Goal: Task Accomplishment & Management: Manage account settings

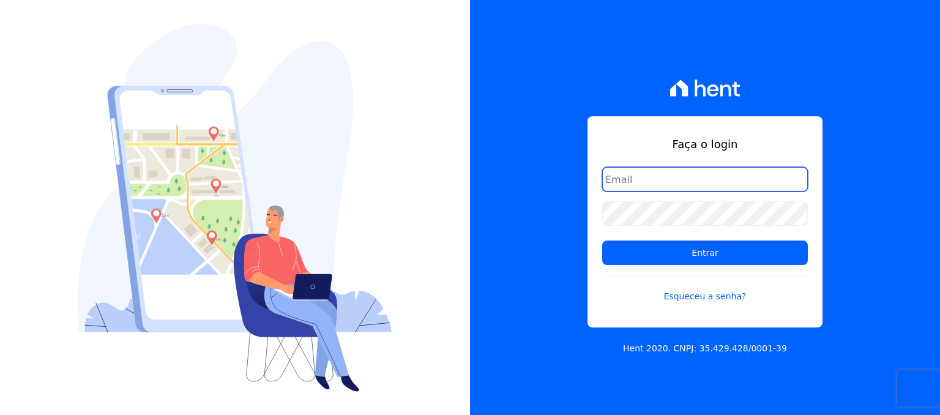
click at [642, 176] on input "email" at bounding box center [705, 179] width 206 height 24
type input "financeiro@genesisempreendimentos.com.br"
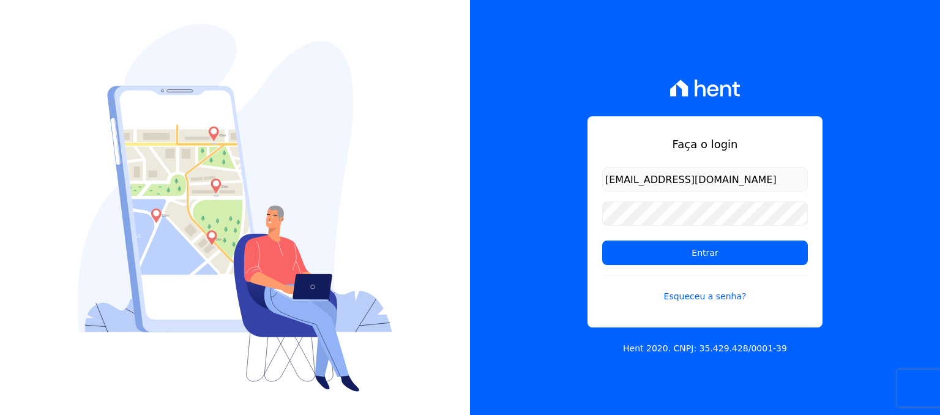
drag, startPoint x: 649, startPoint y: 162, endPoint x: 646, endPoint y: 197, distance: 35.6
click at [646, 187] on div "Faça o login financeiro@genesisempreendimentos.com.br Entrar Esqueceu a senha?" at bounding box center [704, 221] width 235 height 211
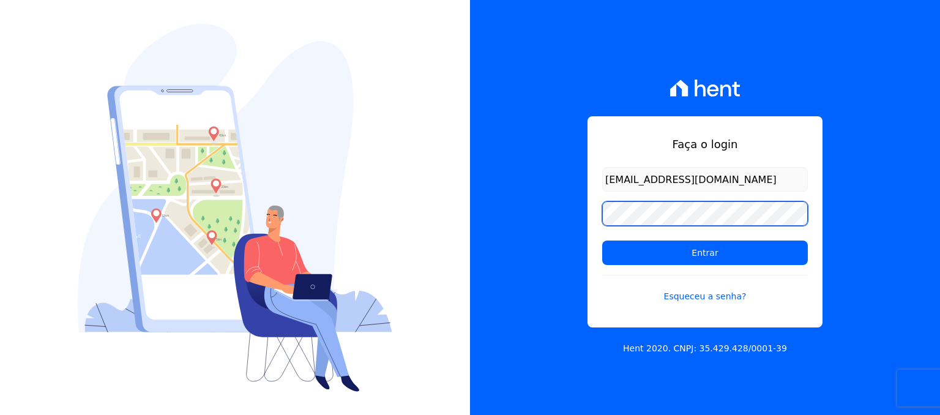
click at [602, 240] on input "Entrar" at bounding box center [705, 252] width 206 height 24
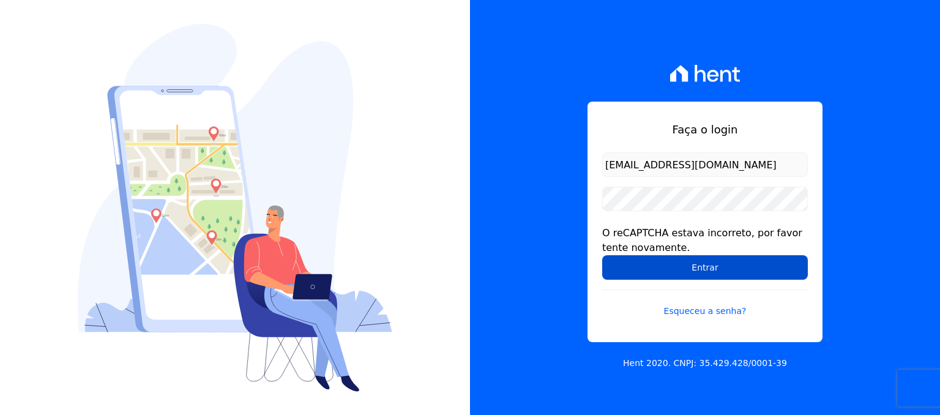
click at [678, 262] on input "Entrar" at bounding box center [705, 267] width 206 height 24
